Goal: Information Seeking & Learning: Check status

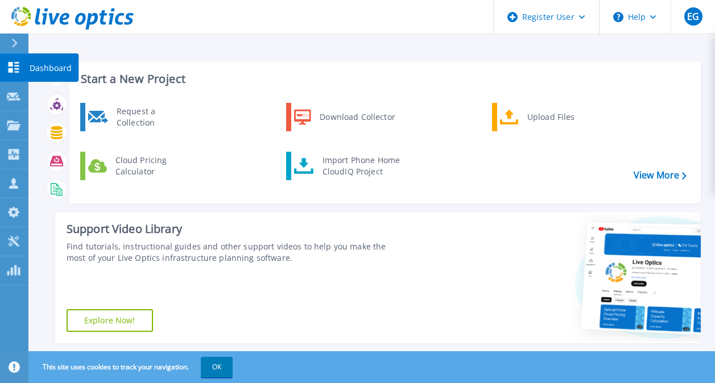
click at [10, 70] on icon at bounding box center [14, 67] width 11 height 11
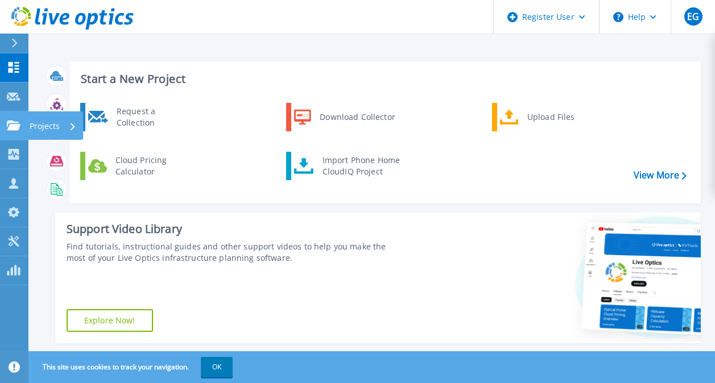
click at [9, 117] on link "Projects Projects" at bounding box center [14, 125] width 28 height 29
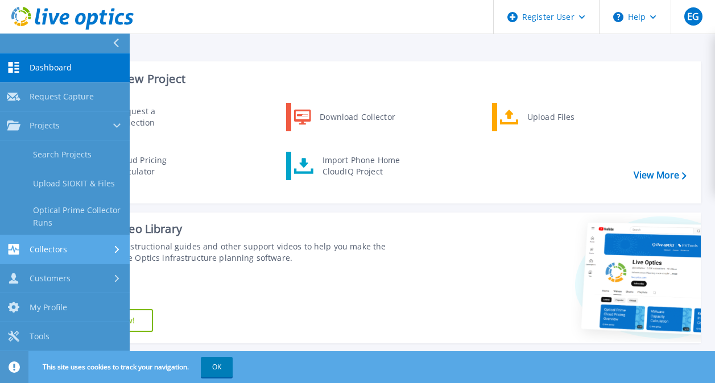
click at [81, 252] on div "Collectors" at bounding box center [65, 249] width 116 height 11
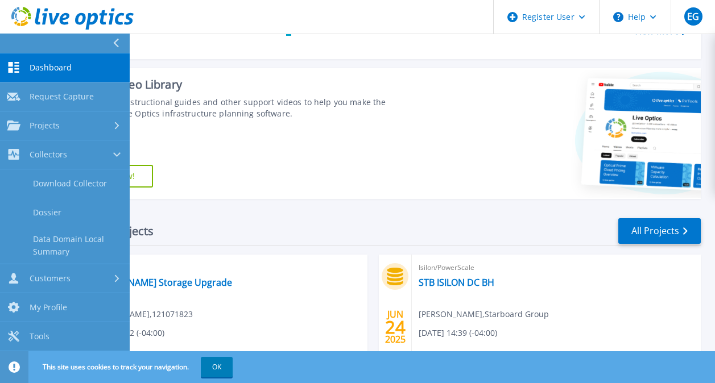
scroll to position [147, 0]
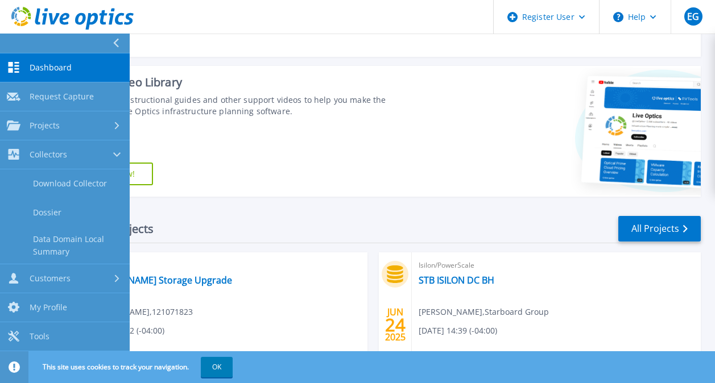
click at [53, 68] on span "Dashboard" at bounding box center [51, 68] width 42 height 10
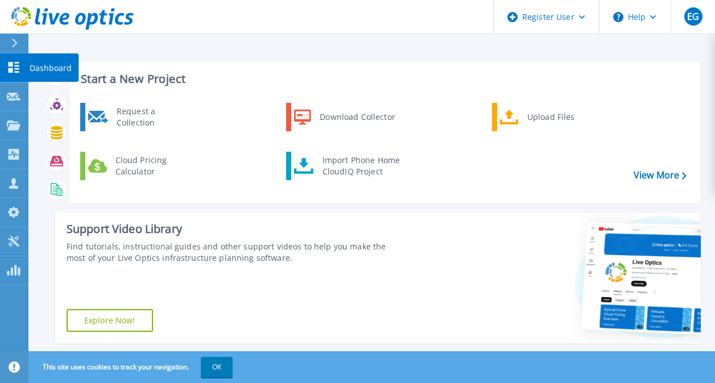
click at [18, 60] on link "Dashboard Dashboard" at bounding box center [14, 67] width 28 height 29
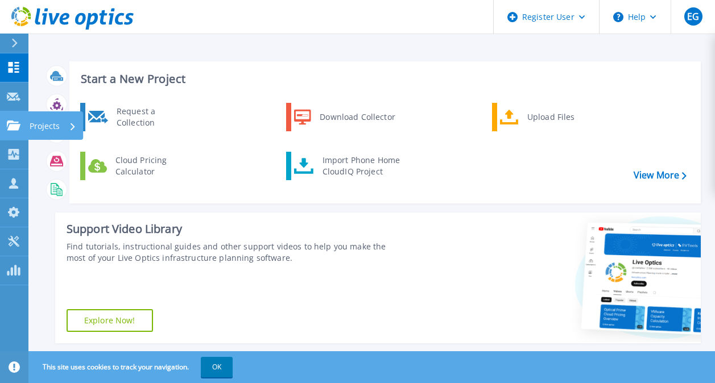
click at [30, 124] on p "Projects" at bounding box center [45, 126] width 30 height 30
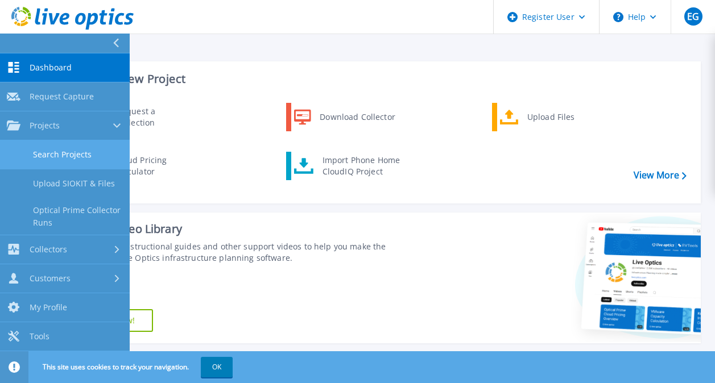
click at [47, 164] on link "Search Projects" at bounding box center [65, 154] width 130 height 29
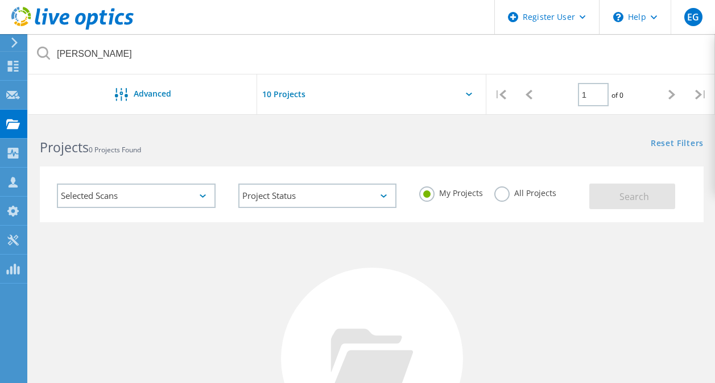
click at [276, 97] on input "text" at bounding box center [314, 94] width 114 height 40
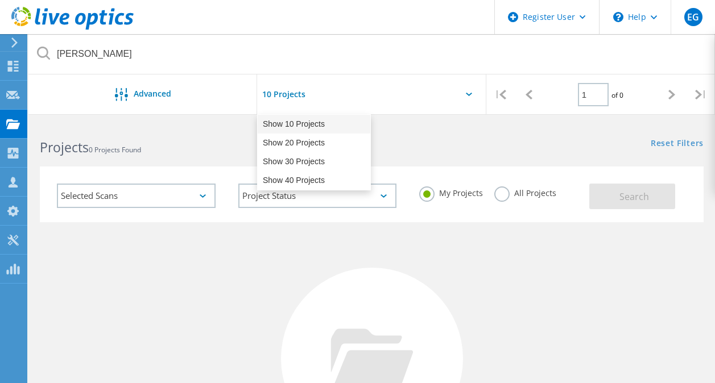
click at [301, 124] on div "Show 10 Projects" at bounding box center [314, 124] width 113 height 19
type input "Show 10 Projects"
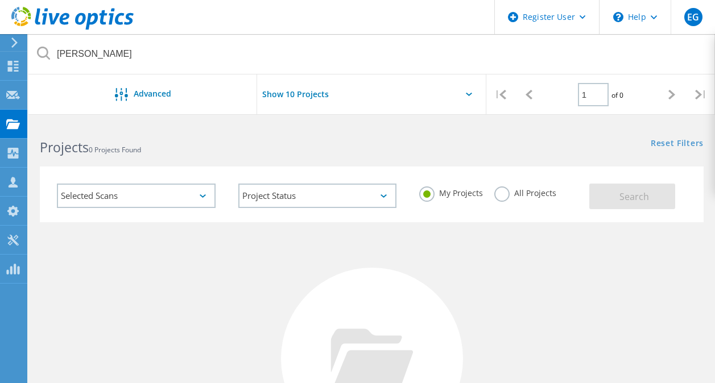
click at [152, 200] on div "Selected Scans" at bounding box center [136, 196] width 159 height 24
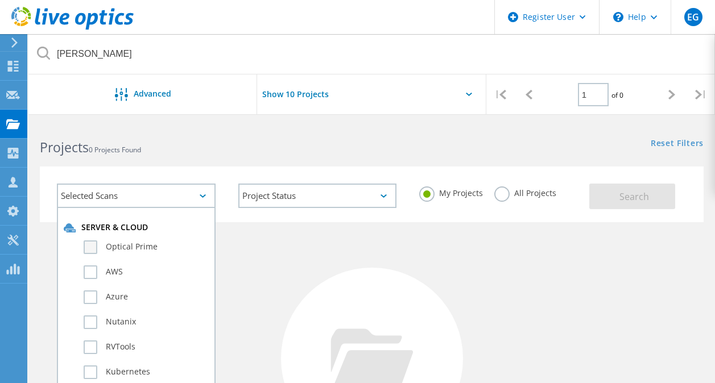
click at [93, 247] on label "Optical Prime" at bounding box center [146, 247] width 125 height 14
click at [0, 0] on input "Optical Prime" at bounding box center [0, 0] width 0 height 0
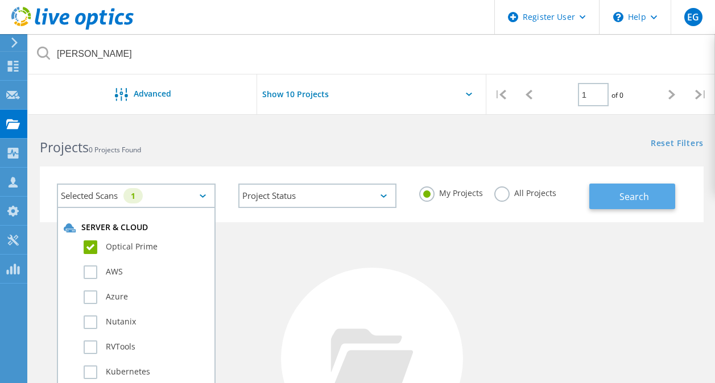
click at [617, 190] on button "Search" at bounding box center [632, 197] width 86 height 26
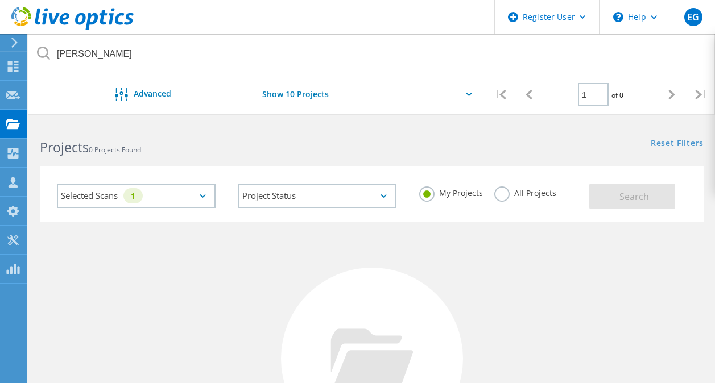
click at [469, 89] on div "Show 10 Projects Pull down to refresh... Release to refresh... Refreshing... Sh…" at bounding box center [371, 97] width 229 height 47
click at [467, 93] on icon at bounding box center [469, 94] width 6 height 3
click at [673, 95] on icon at bounding box center [671, 95] width 7 height 10
click at [385, 98] on div "Show 10 Projects Pull down to refresh... Release to refresh... Refreshing... Sh…" at bounding box center [371, 97] width 229 height 47
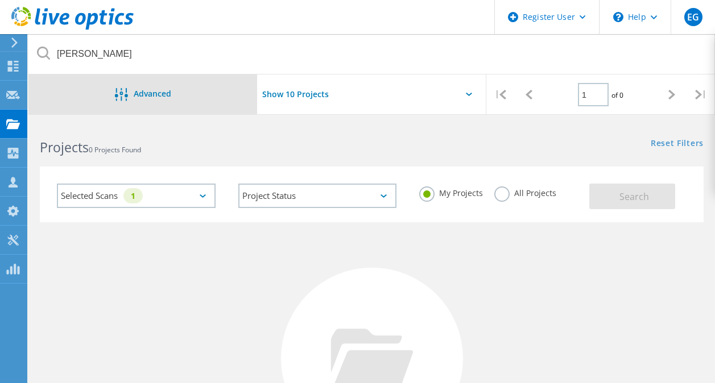
click at [156, 98] on span "Advanced" at bounding box center [153, 94] width 38 height 8
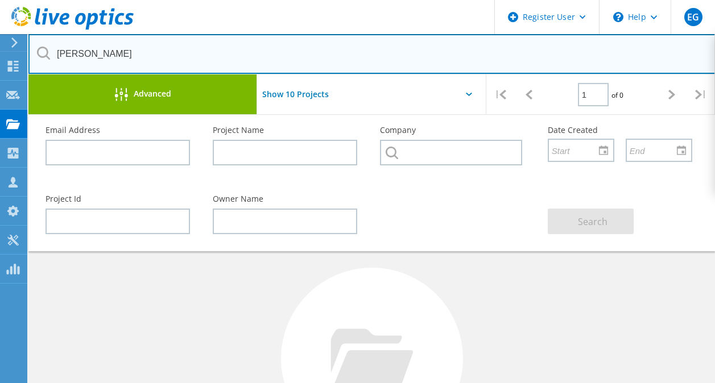
click at [72, 64] on input "David" at bounding box center [371, 54] width 687 height 40
click at [69, 56] on input "David" at bounding box center [371, 54] width 687 height 40
paste input "3042646"
click at [495, 42] on input "3042646" at bounding box center [371, 54] width 687 height 40
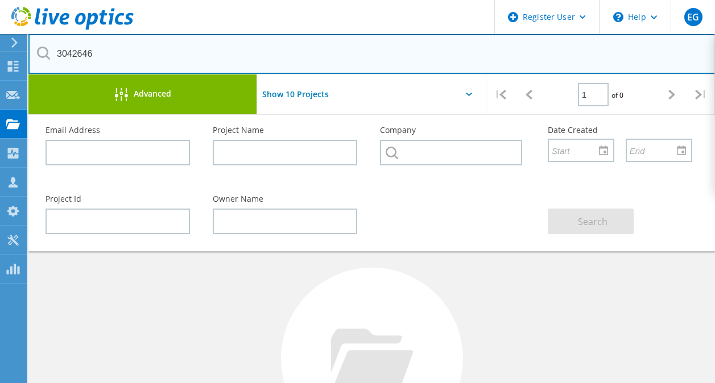
click at [80, 55] on input "3042646" at bounding box center [371, 54] width 687 height 40
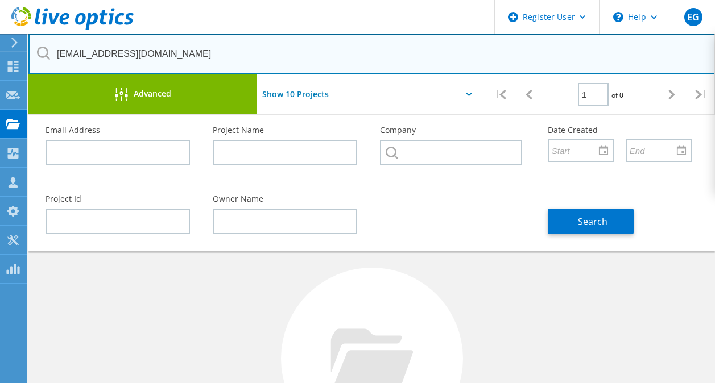
type input "dapaw@mica.edu"
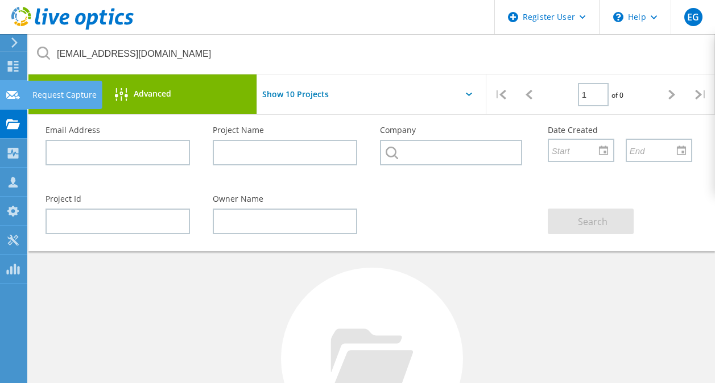
click at [14, 93] on use at bounding box center [13, 94] width 14 height 9
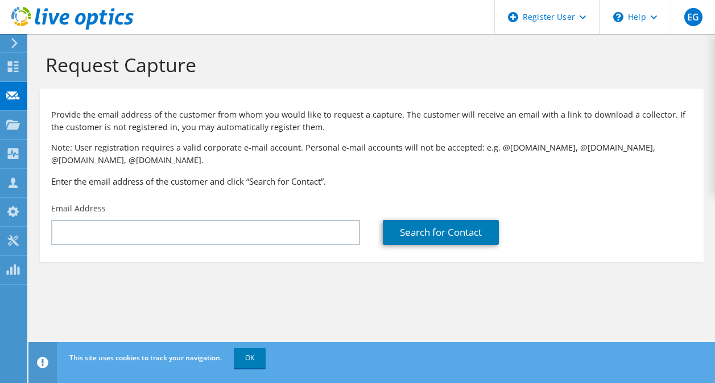
click at [16, 43] on use at bounding box center [14, 43] width 6 height 10
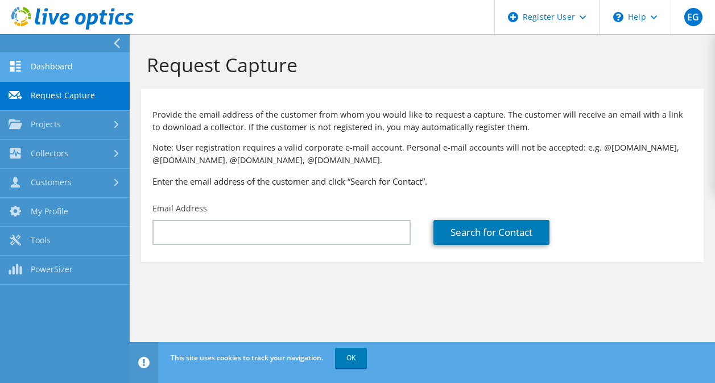
click at [43, 67] on link "Dashboard" at bounding box center [65, 67] width 130 height 29
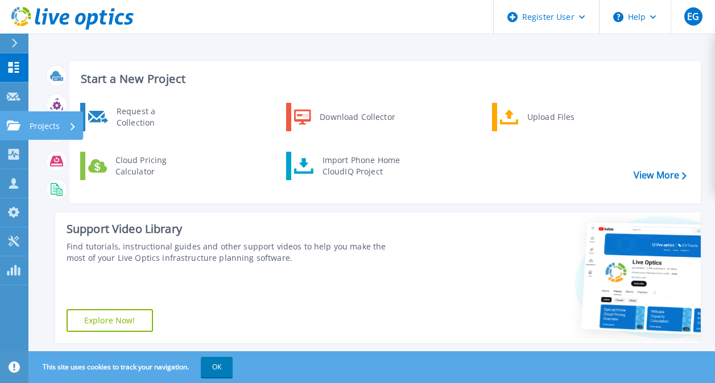
click at [23, 130] on link "Projects Projects" at bounding box center [14, 125] width 28 height 29
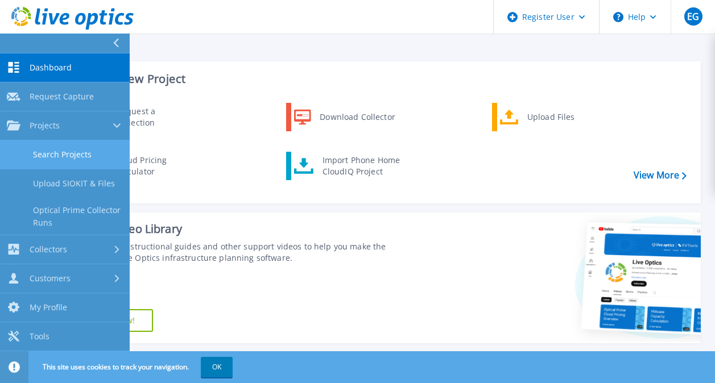
click at [45, 157] on link "Search Projects" at bounding box center [65, 154] width 130 height 29
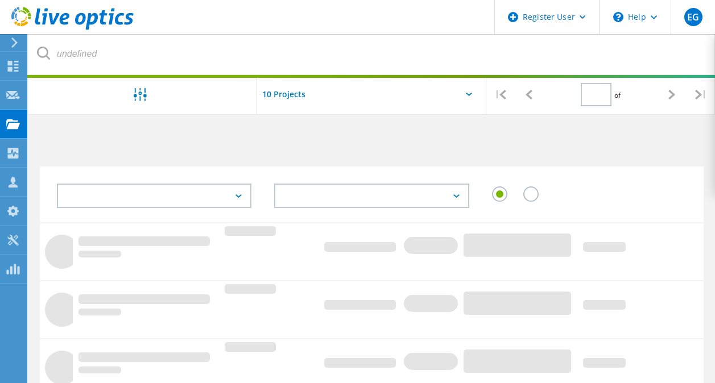
type input "1"
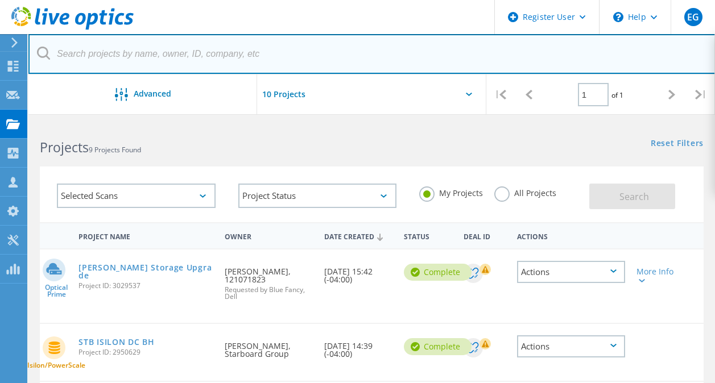
click at [113, 53] on input "text" at bounding box center [371, 54] width 687 height 40
paste input "3042646"
type input "3042646"
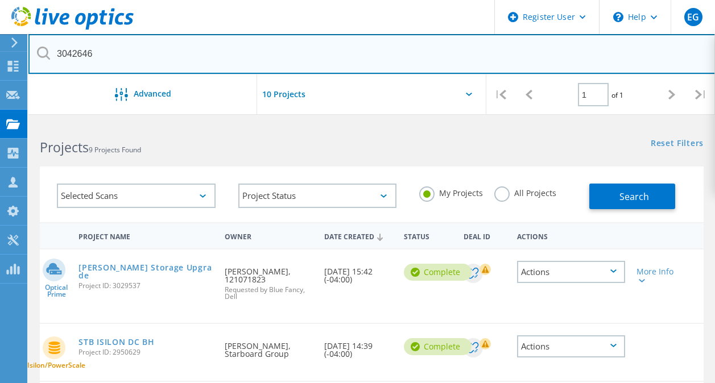
click at [80, 53] on input "3042646" at bounding box center [371, 54] width 687 height 40
type input "da"
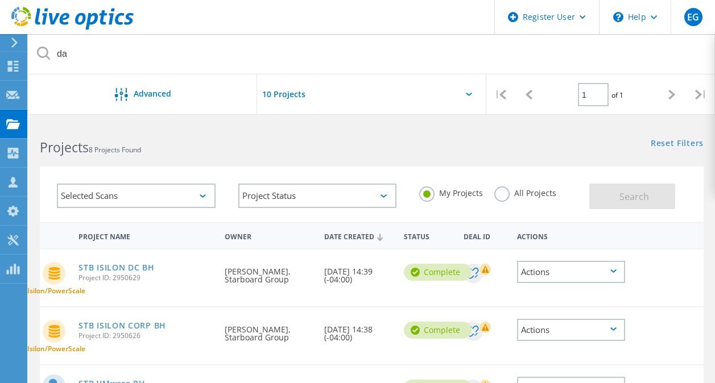
click at [385, 121] on html "Register User \n Help Explore Helpful Articles Contact Support EG Dell User Emi…" at bounding box center [357, 379] width 715 height 758
click at [9, 119] on use at bounding box center [13, 124] width 14 height 10
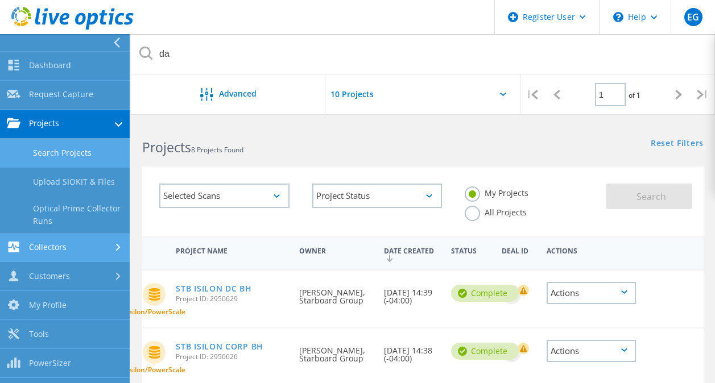
click at [65, 246] on link "Collectors" at bounding box center [65, 248] width 130 height 29
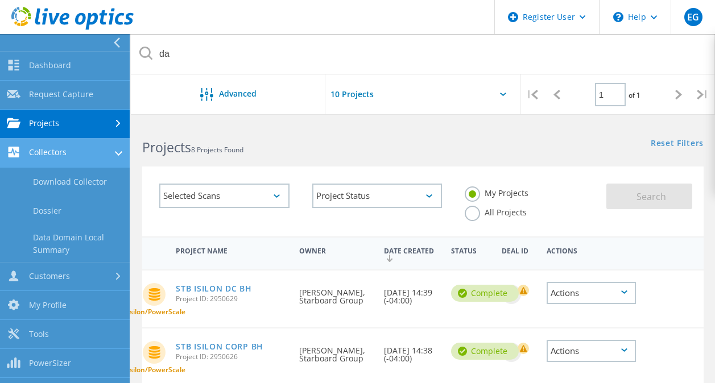
scroll to position [27, 0]
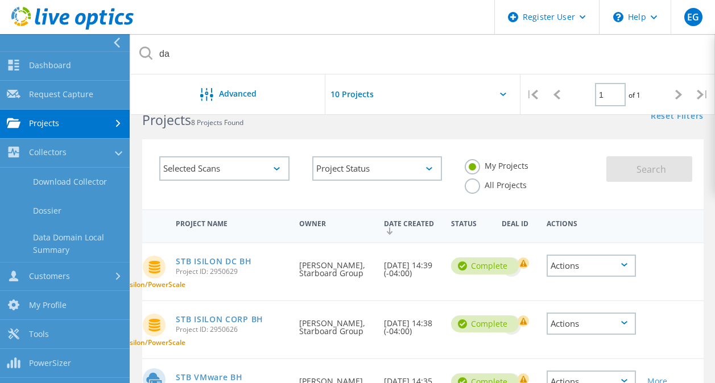
click at [117, 44] on use at bounding box center [117, 43] width 6 height 10
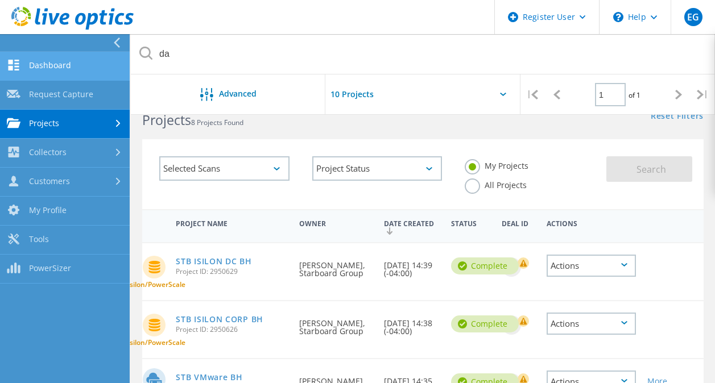
click at [89, 58] on link "Dashboard" at bounding box center [65, 66] width 130 height 29
